Goal: Information Seeking & Learning: Learn about a topic

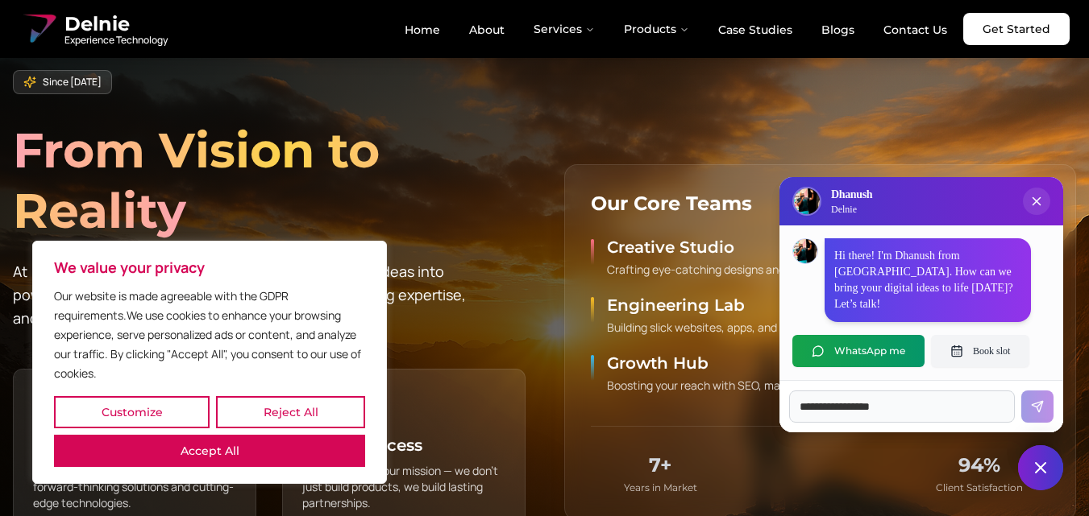
scroll to position [645, 0]
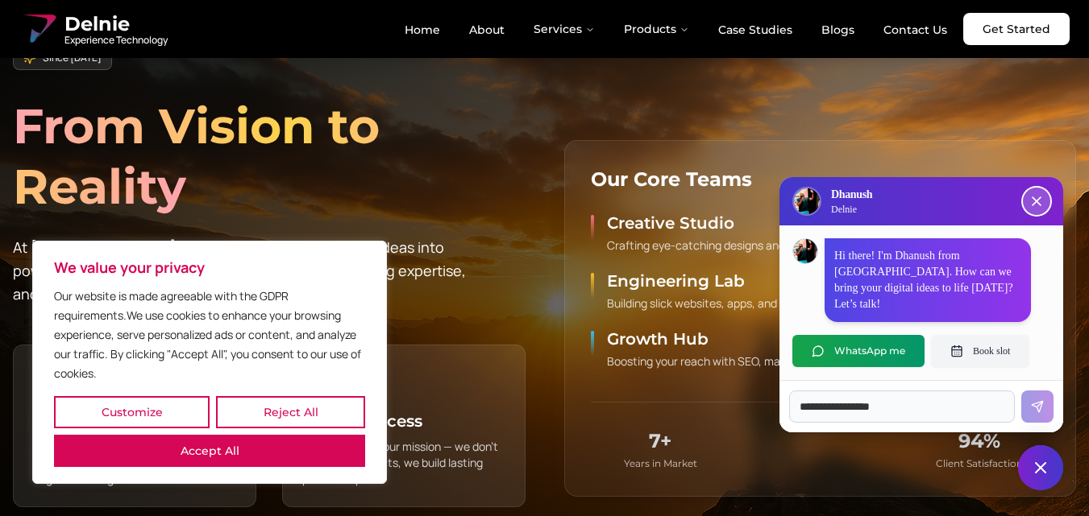
click at [1037, 209] on icon "Close chat popup" at bounding box center [1036, 201] width 16 height 16
click at [1039, 209] on icon "Close chat popup" at bounding box center [1036, 201] width 16 height 16
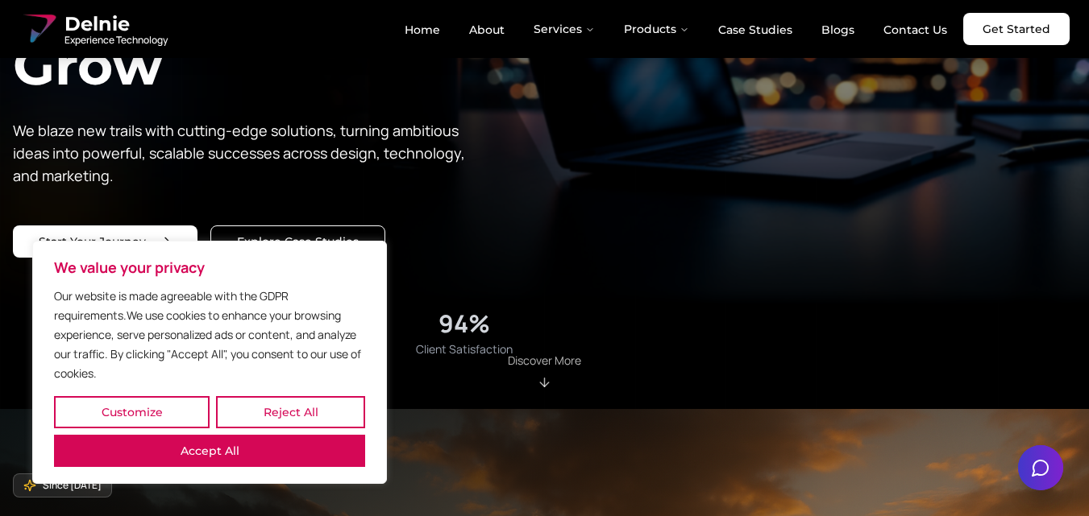
scroll to position [0, 0]
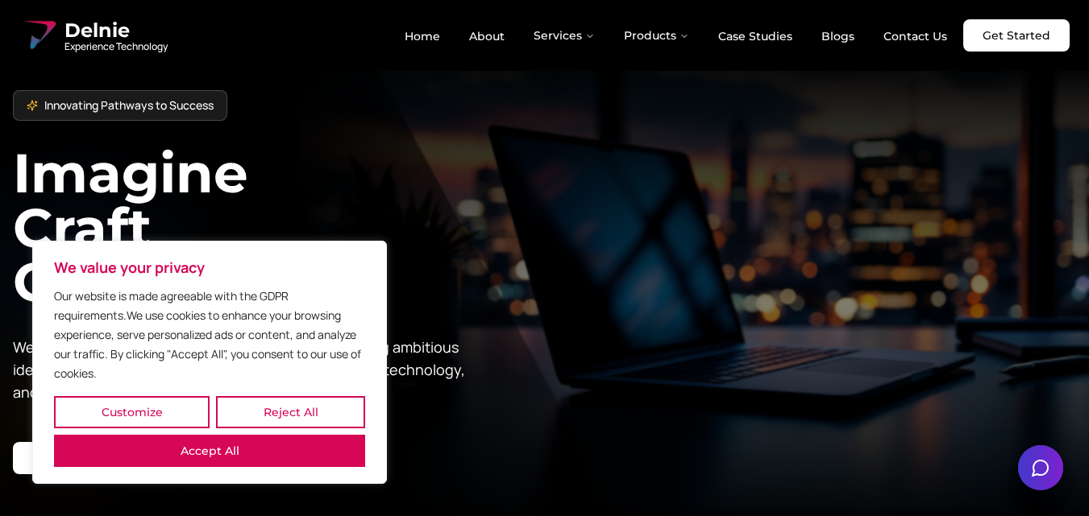
drag, startPoint x: 301, startPoint y: 456, endPoint x: 312, endPoint y: 455, distance: 10.5
click at [302, 457] on button "Accept All" at bounding box center [209, 451] width 311 height 32
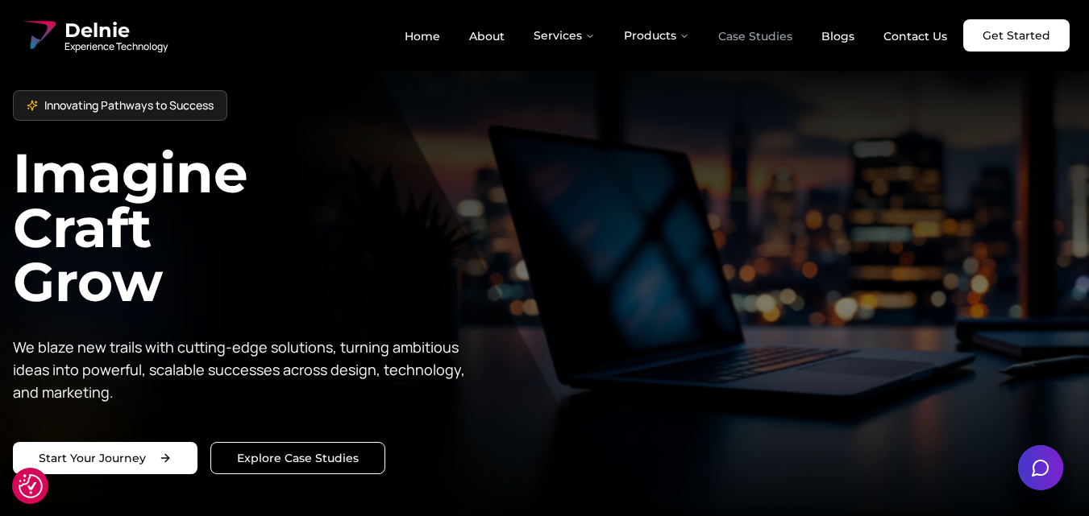
click at [757, 34] on link "Case Studies" at bounding box center [755, 36] width 100 height 27
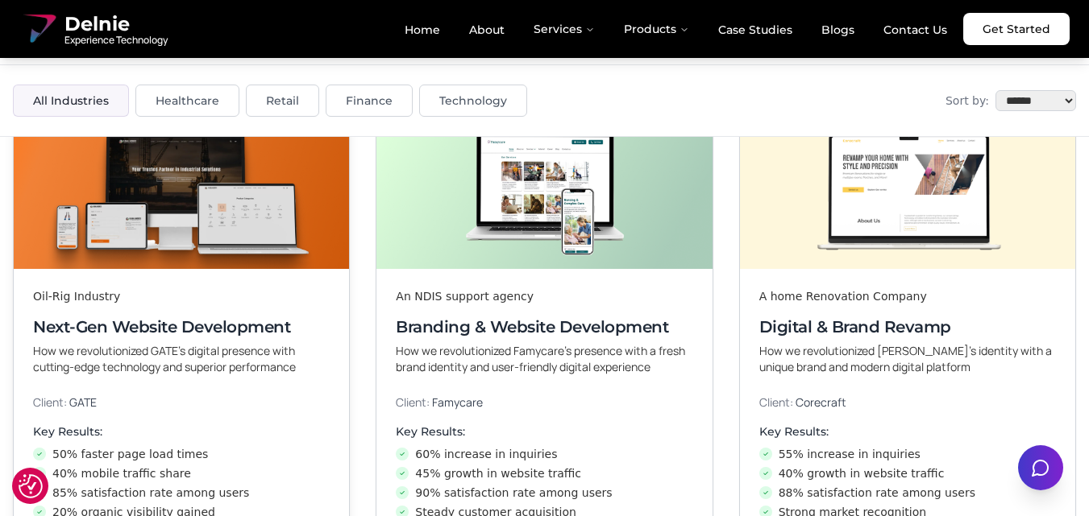
scroll to position [322, 0]
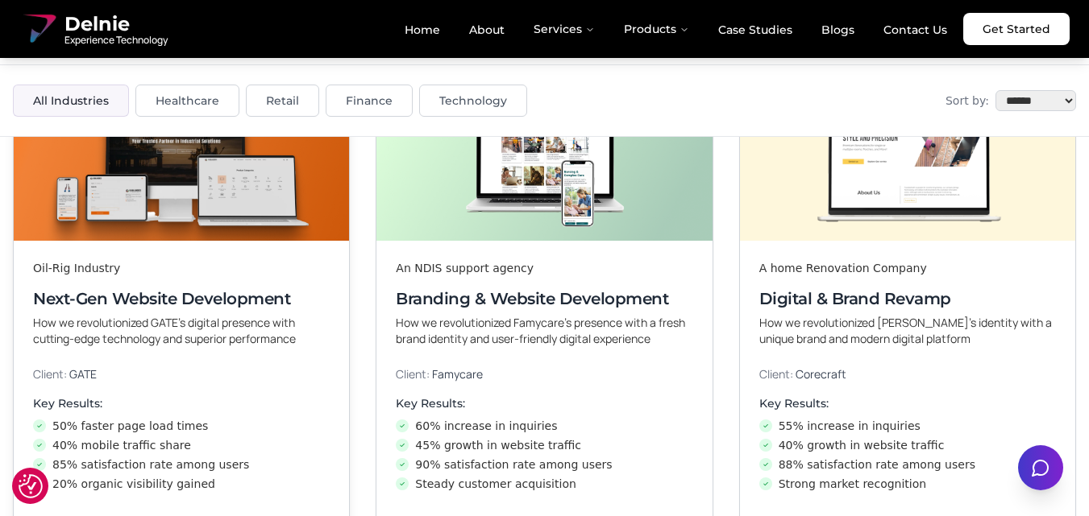
click at [237, 256] on div "Oil-Rig Industry Next-Gen Website Development How we revolutionized GATE’s digi…" at bounding box center [181, 304] width 335 height 126
click at [74, 260] on div "Oil-Rig Industry" at bounding box center [181, 268] width 296 height 16
drag, startPoint x: 126, startPoint y: 268, endPoint x: 15, endPoint y: 266, distance: 112.0
click at [15, 266] on div "Oil-Rig Industry Next-Gen Website Development How we revolutionized GATE’s digi…" at bounding box center [181, 304] width 335 height 126
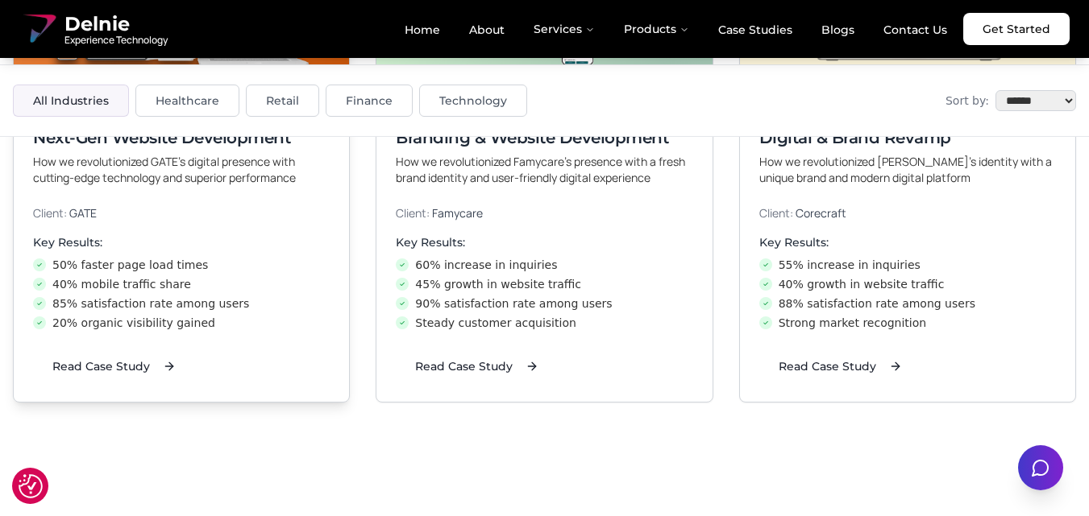
scroll to position [403, 0]
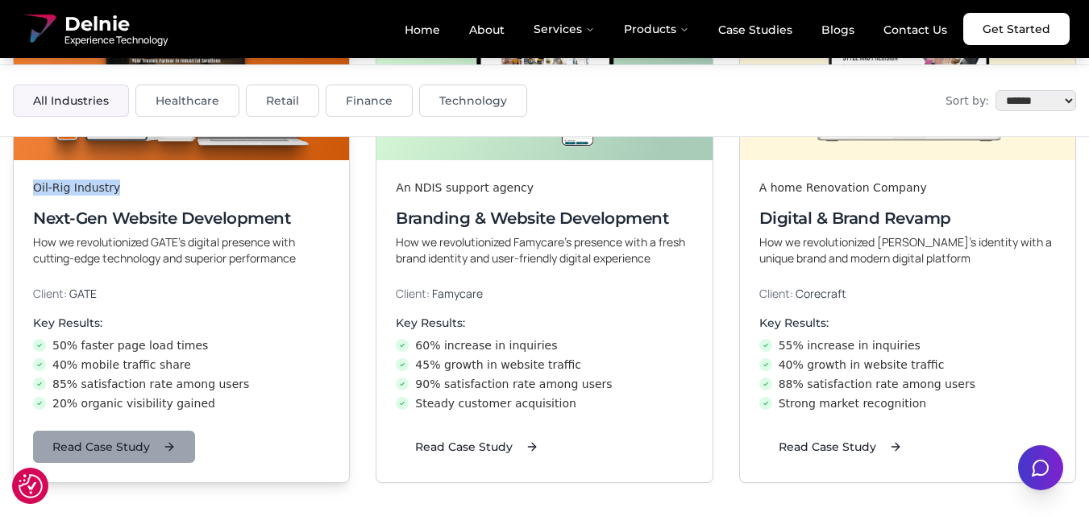
click at [164, 447] on button "Read Case Study" at bounding box center [114, 447] width 162 height 32
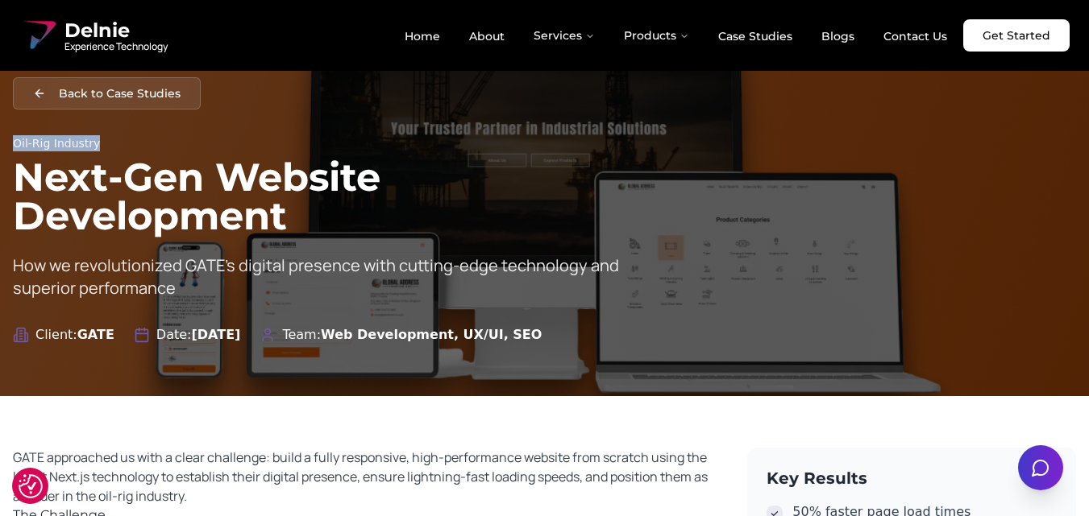
drag, startPoint x: 100, startPoint y: 143, endPoint x: 13, endPoint y: 145, distance: 87.0
click at [13, 145] on div "Oil-Rig Industry" at bounding box center [322, 143] width 619 height 16
click at [33, 97] on button "Back to Case Studies" at bounding box center [107, 93] width 188 height 32
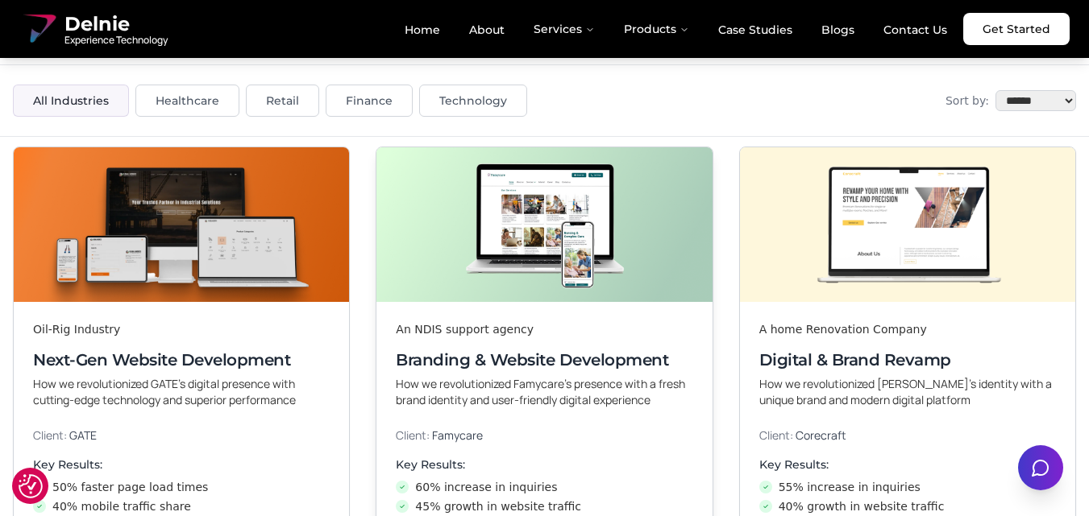
scroll to position [242, 0]
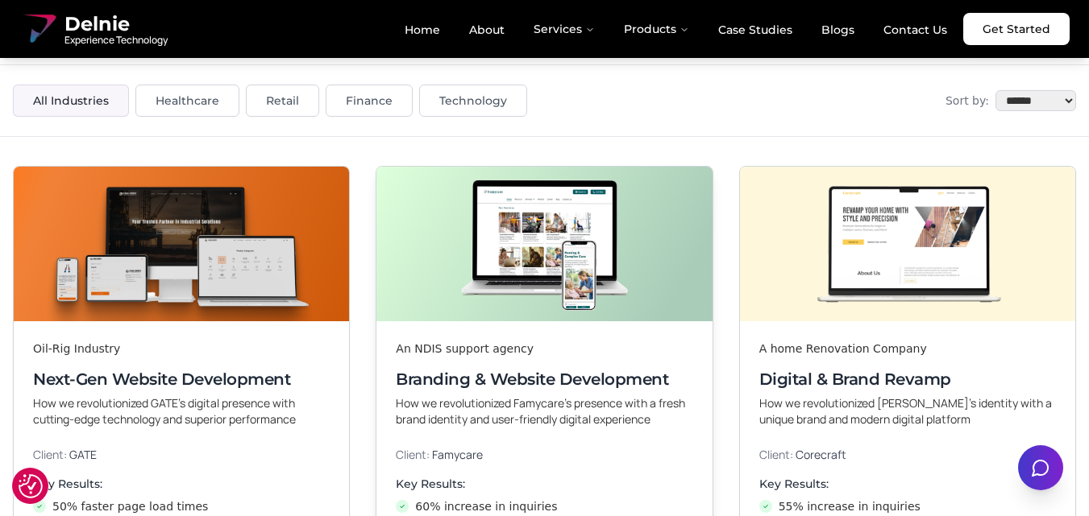
click at [537, 237] on img at bounding box center [544, 244] width 352 height 163
click at [523, 311] on img at bounding box center [544, 244] width 352 height 163
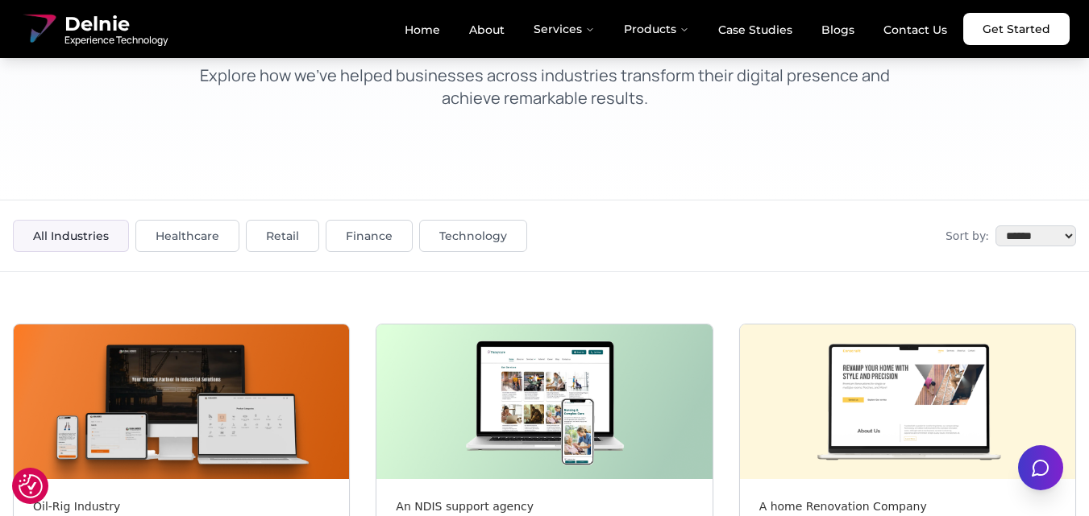
scroll to position [0, 0]
